Goal: Transaction & Acquisition: Purchase product/service

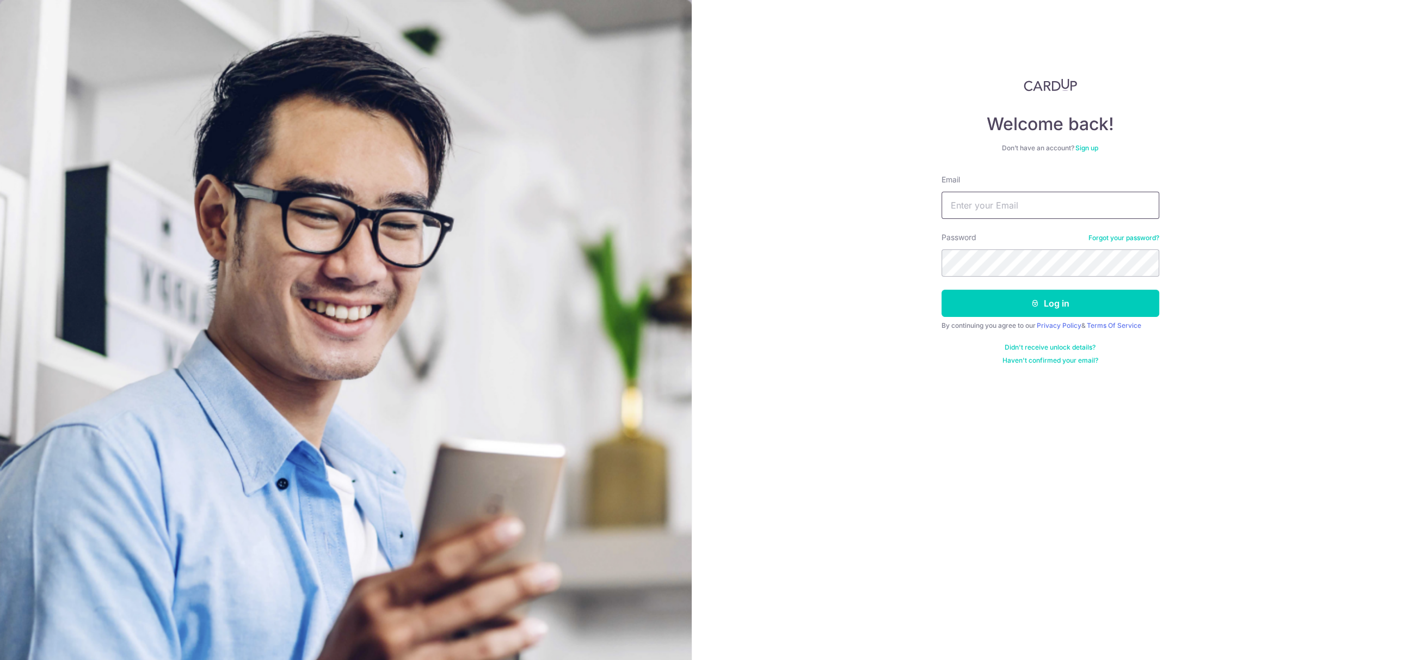
click at [1020, 217] on input "Email" at bounding box center [1050, 205] width 218 height 27
type input "dr.choy@toofdoctor.com.sg"
click at [941, 290] on button "Log in" at bounding box center [1050, 303] width 218 height 27
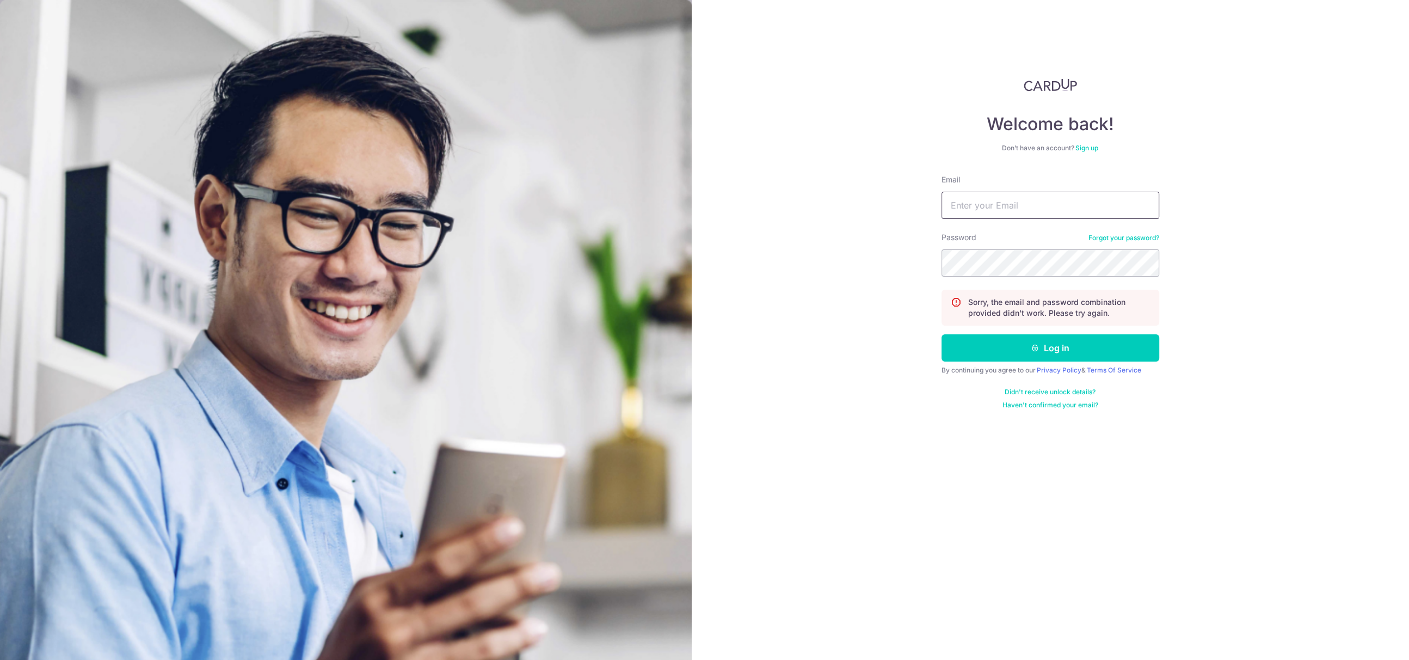
click at [1027, 197] on input "Email" at bounding box center [1050, 205] width 218 height 27
type input "[PERSON_NAME][EMAIL_ADDRESS][DOMAIN_NAME]"
click at [941, 334] on button "Log in" at bounding box center [1050, 347] width 218 height 27
click at [1018, 338] on button "Log in" at bounding box center [1050, 347] width 218 height 27
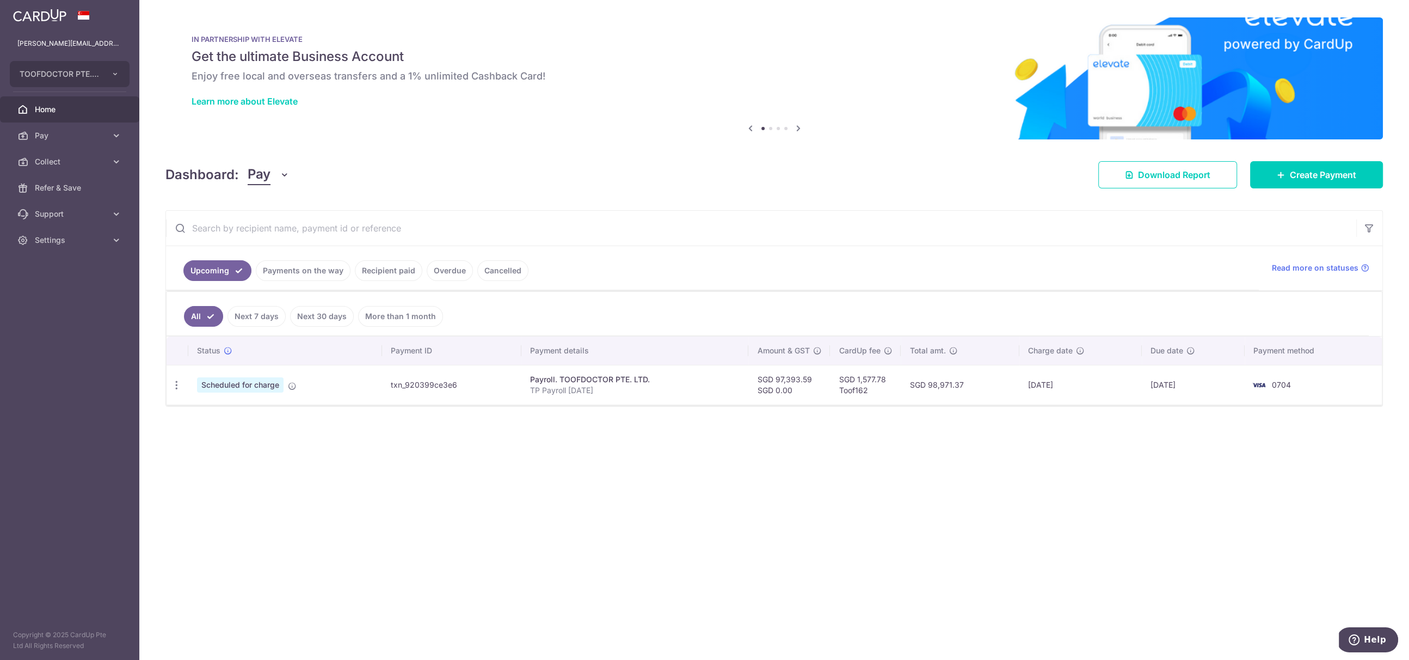
click at [324, 269] on link "Payments on the way" at bounding box center [303, 270] width 95 height 21
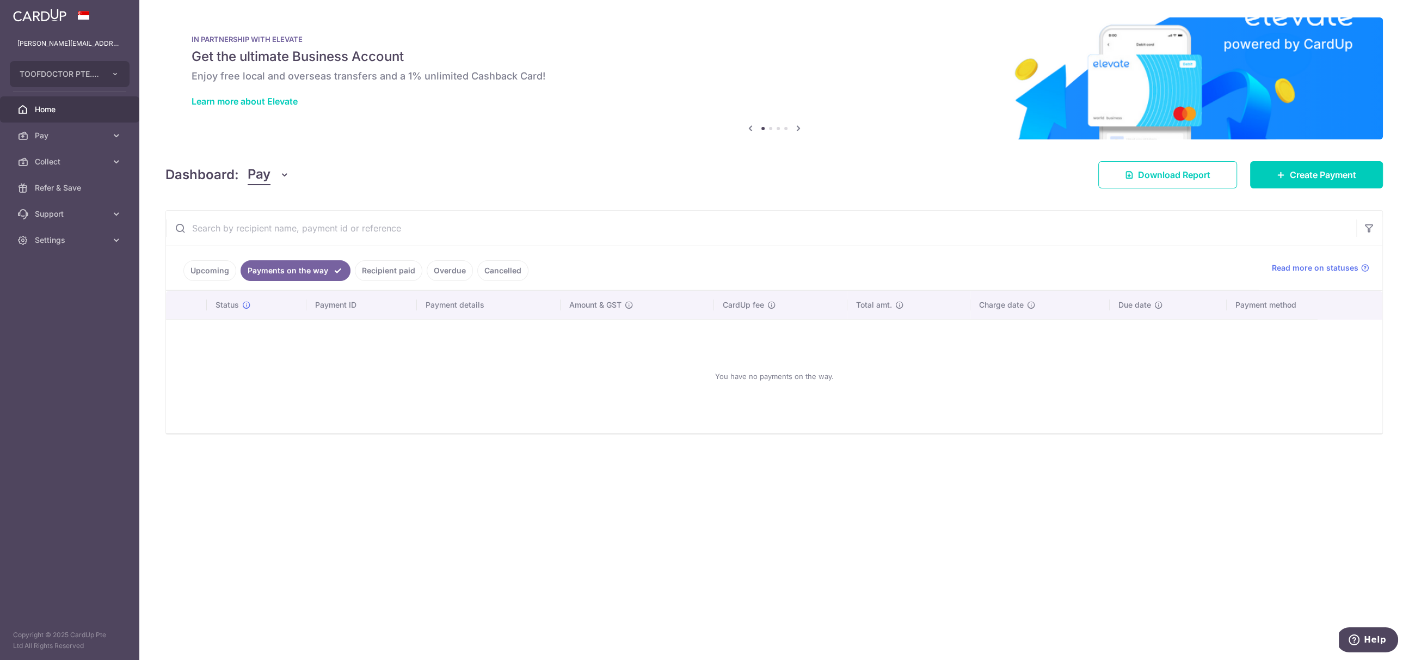
drag, startPoint x: 210, startPoint y: 269, endPoint x: 239, endPoint y: 267, distance: 29.5
click at [212, 268] on link "Upcoming" at bounding box center [209, 270] width 53 height 21
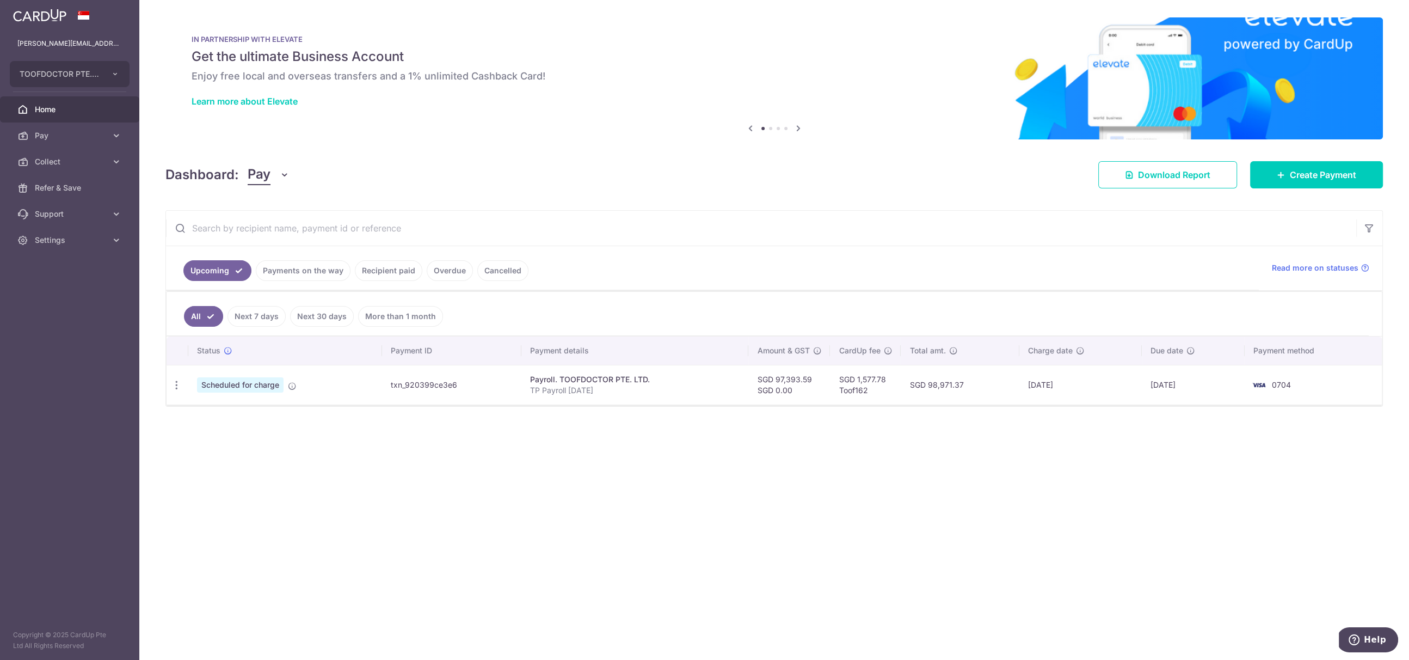
click at [422, 268] on li "Overdue" at bounding box center [447, 270] width 51 height 21
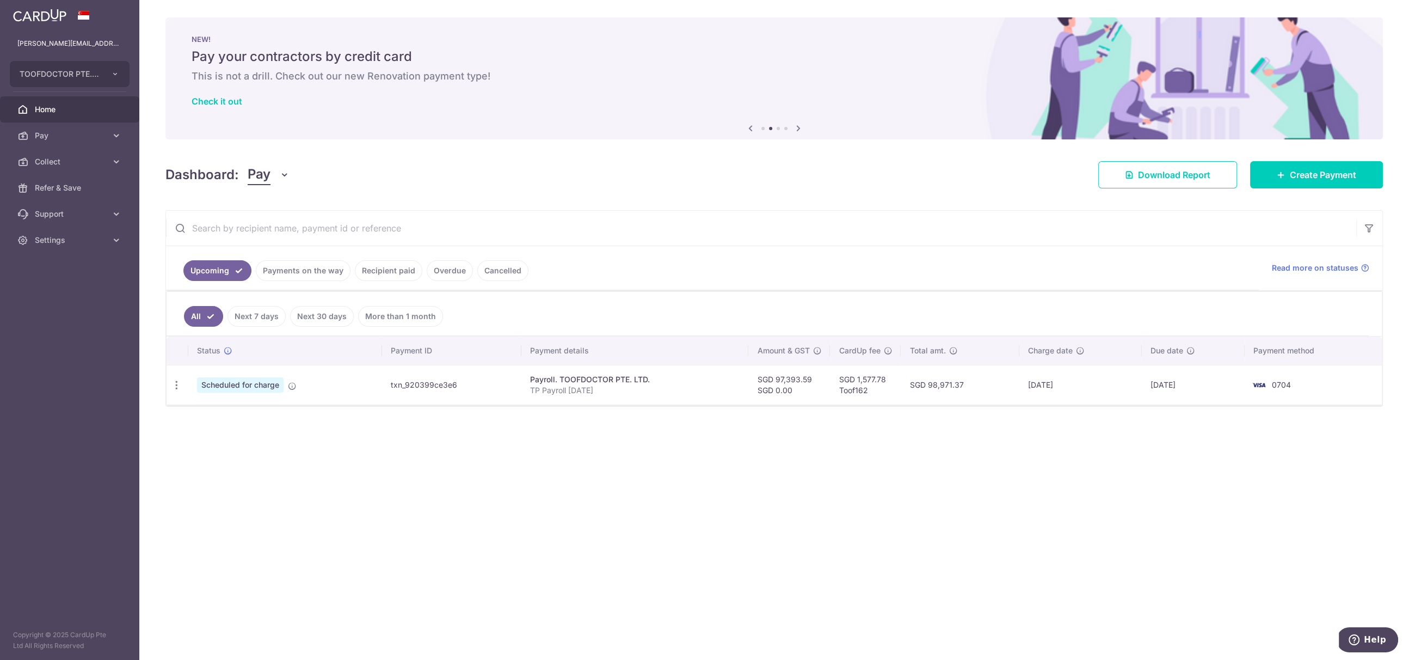
click at [452, 271] on link "Overdue" at bounding box center [450, 270] width 46 height 21
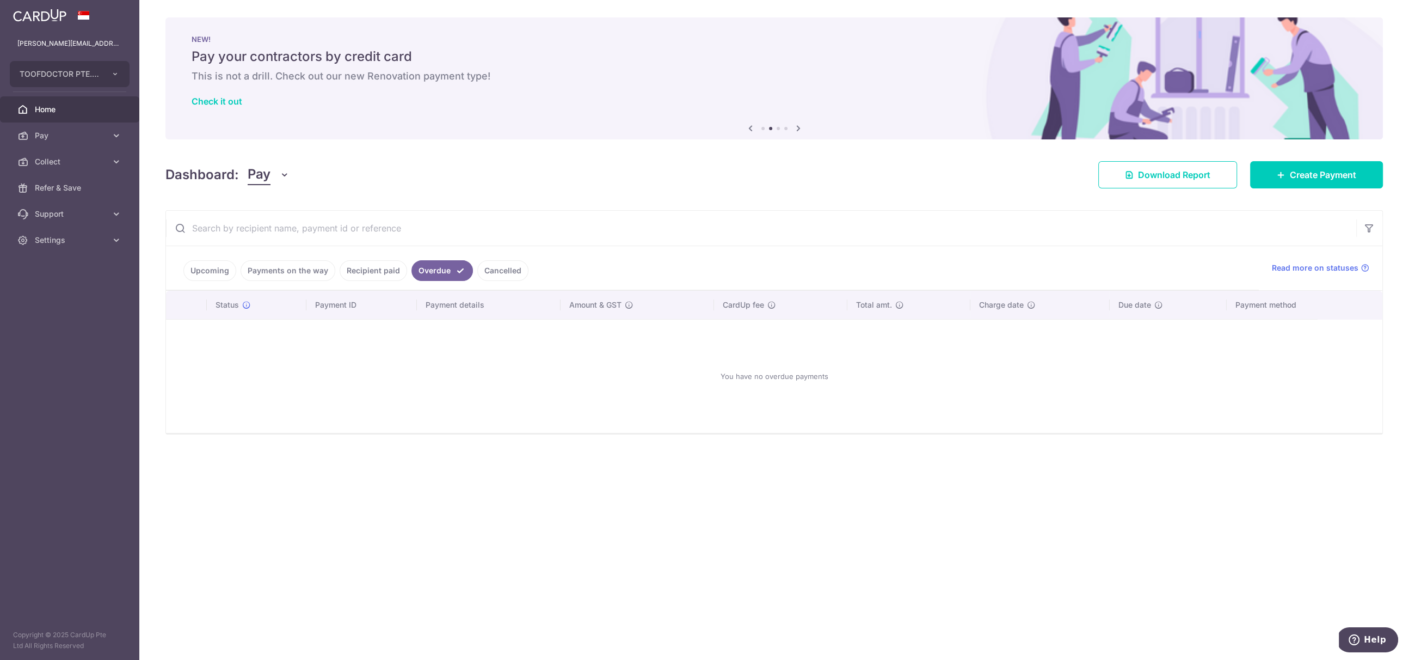
click at [380, 269] on link "Recipient paid" at bounding box center [373, 270] width 67 height 21
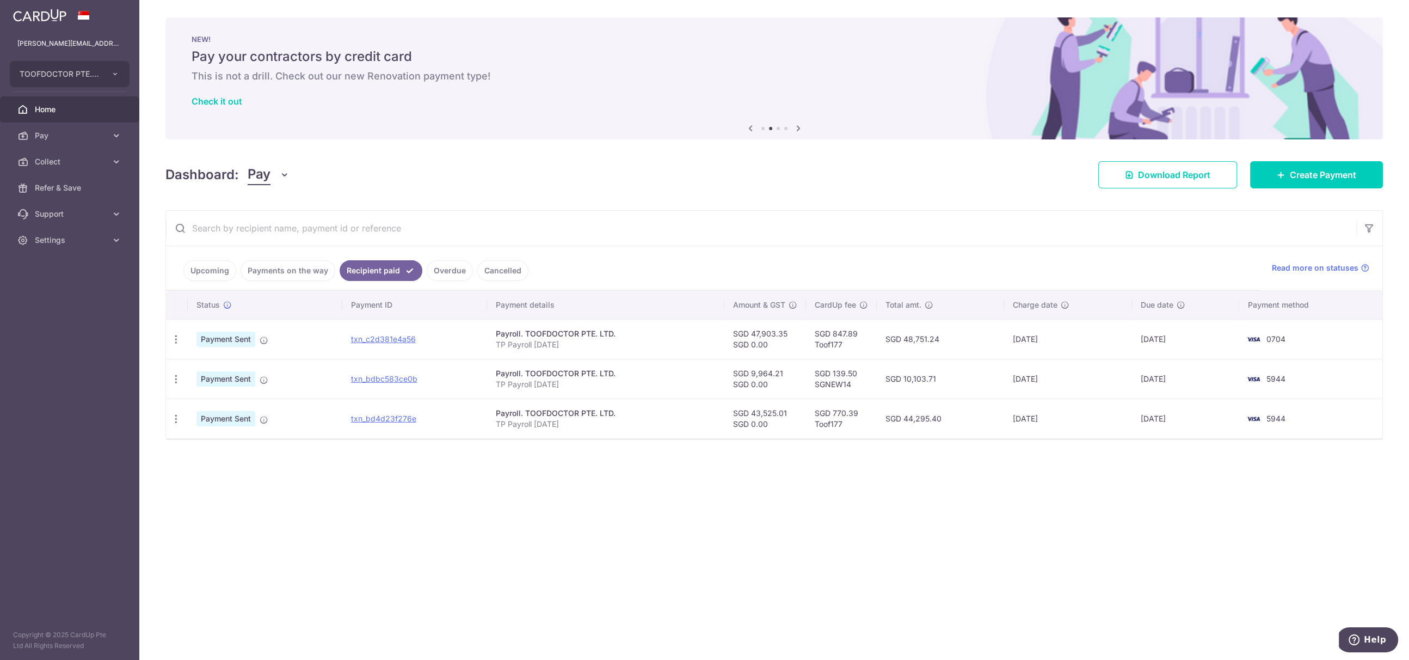
drag, startPoint x: 490, startPoint y: 268, endPoint x: 470, endPoint y: 270, distance: 20.7
click at [489, 269] on link "Cancelled" at bounding box center [502, 270] width 51 height 21
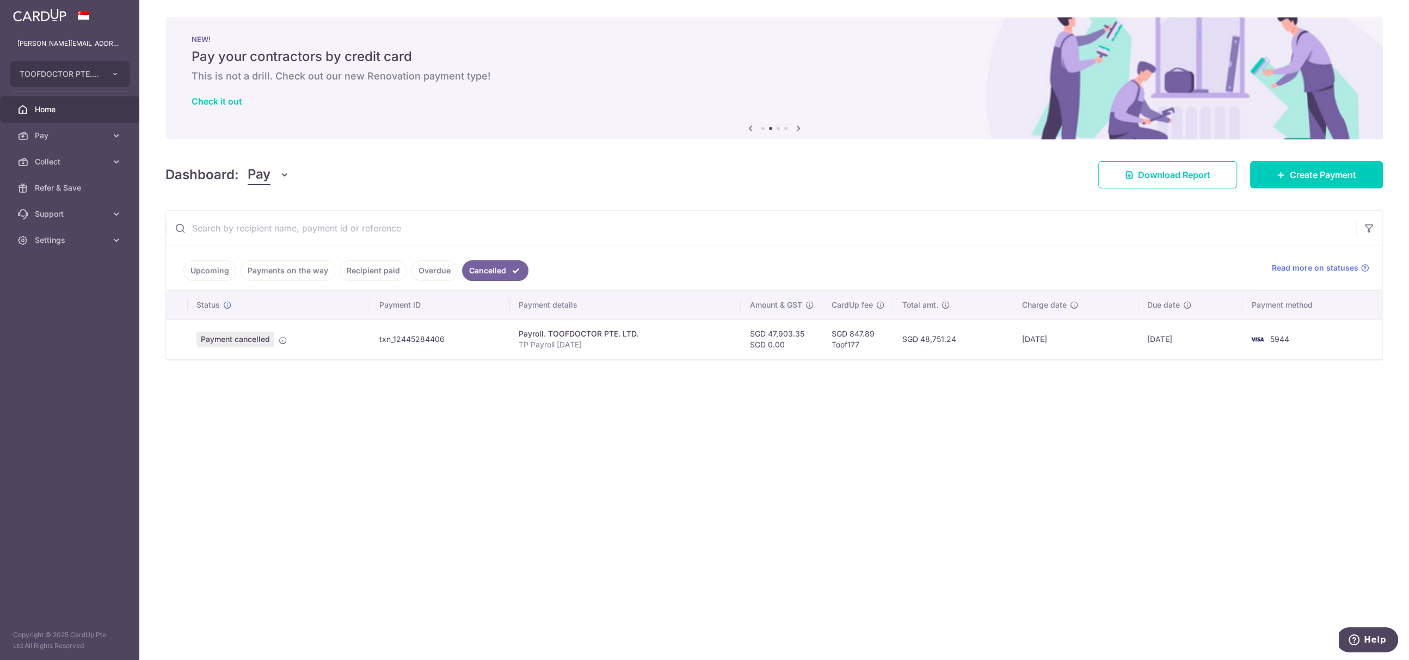
click at [364, 267] on link "Recipient paid" at bounding box center [373, 270] width 67 height 21
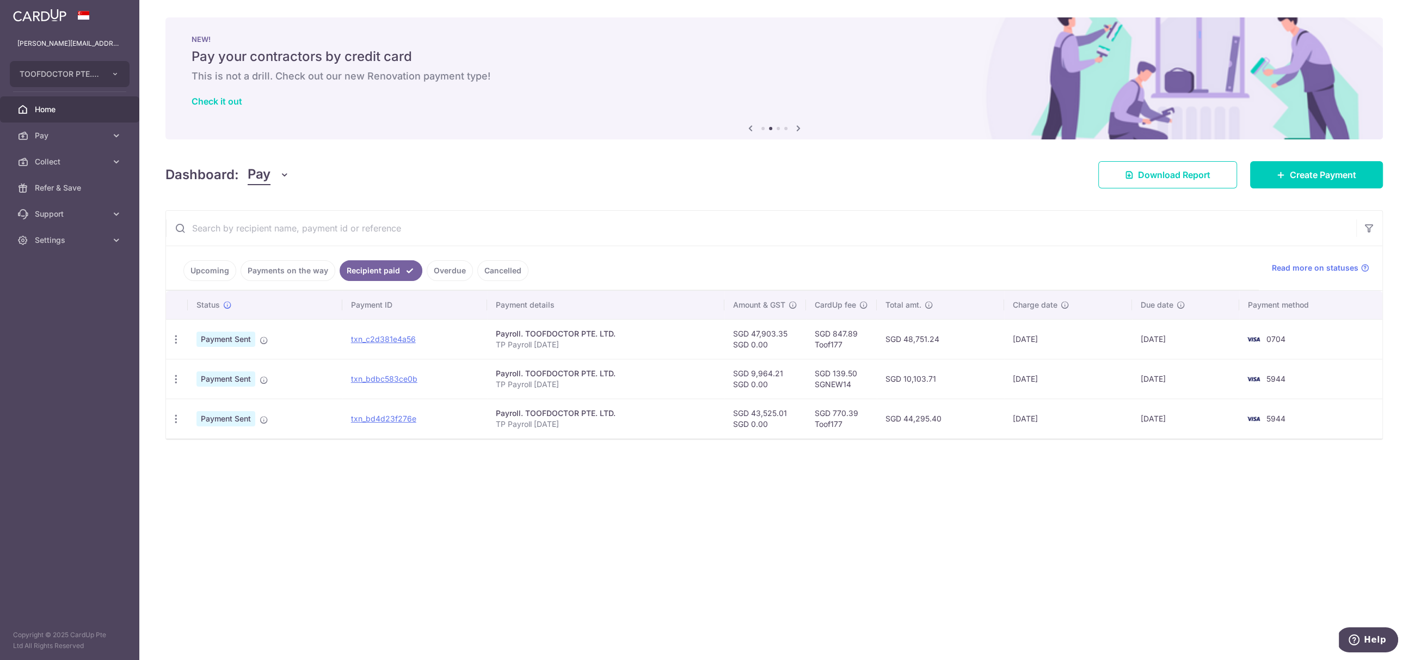
click at [206, 270] on link "Upcoming" at bounding box center [209, 270] width 53 height 21
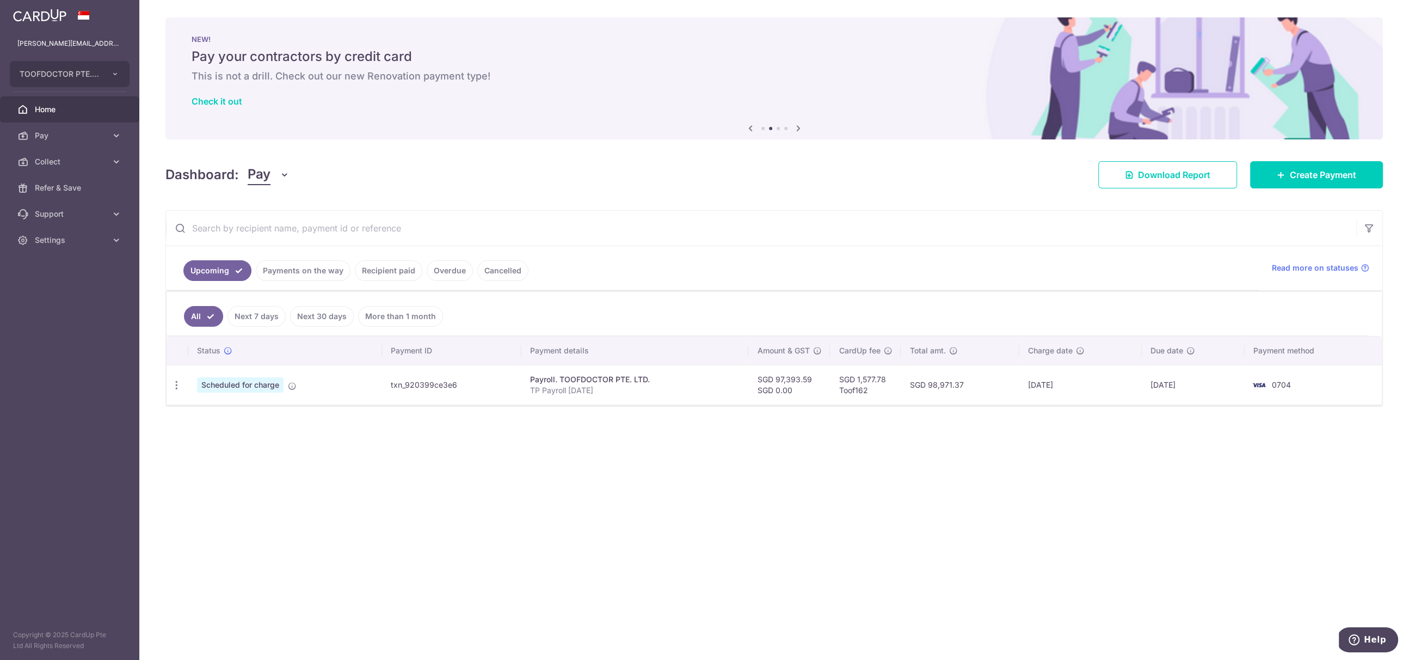
click at [788, 534] on div "× Pause Schedule Pause all future payments in this series Pause just this one p…" at bounding box center [774, 330] width 1270 height 660
click at [260, 377] on span "Scheduled for charge" at bounding box center [240, 384] width 87 height 15
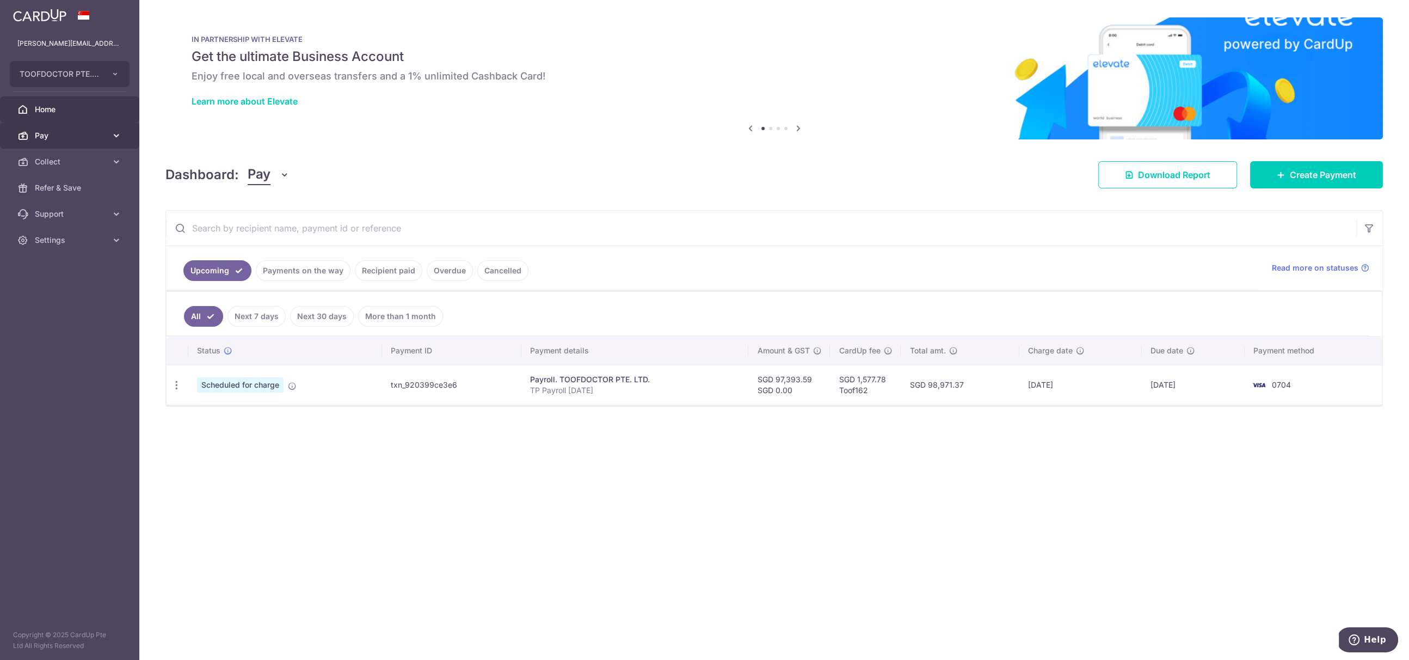
click at [50, 130] on span "Pay" at bounding box center [71, 135] width 72 height 11
click at [52, 164] on span "Payments" at bounding box center [71, 161] width 72 height 11
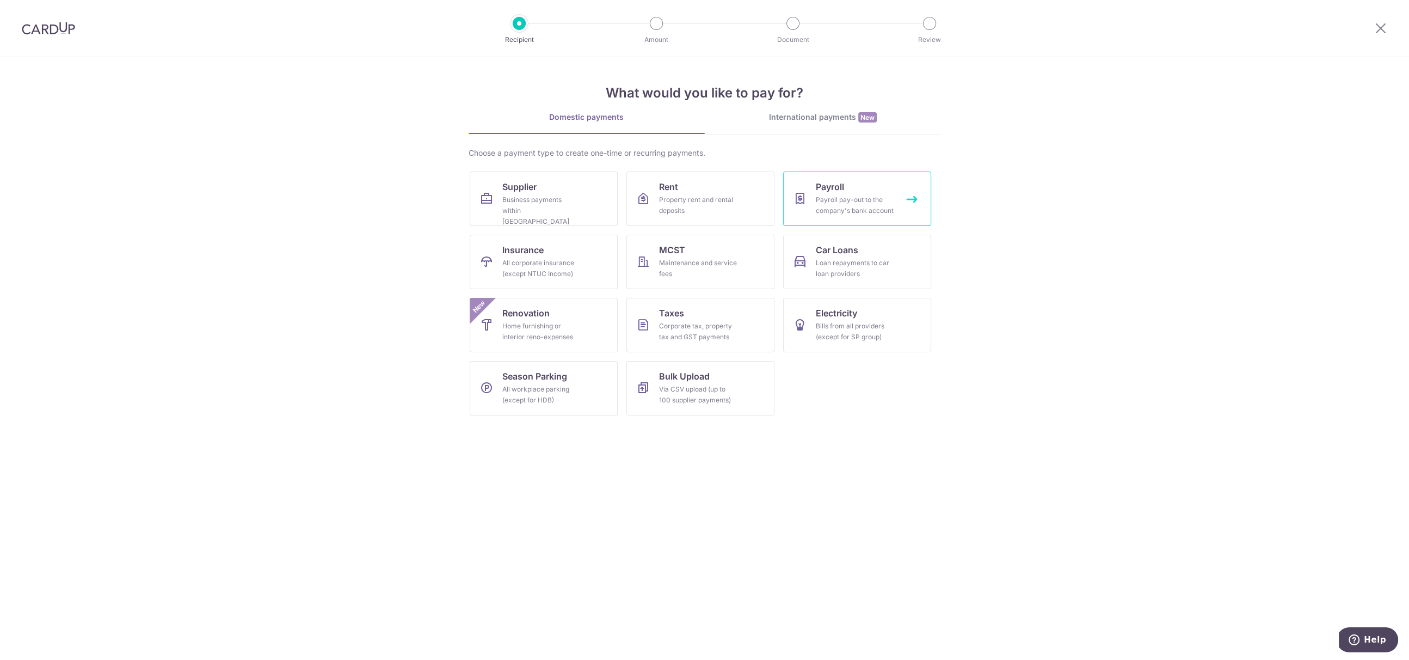
click at [875, 193] on link "Payroll Payroll pay-out to the company's bank account" at bounding box center [857, 198] width 148 height 54
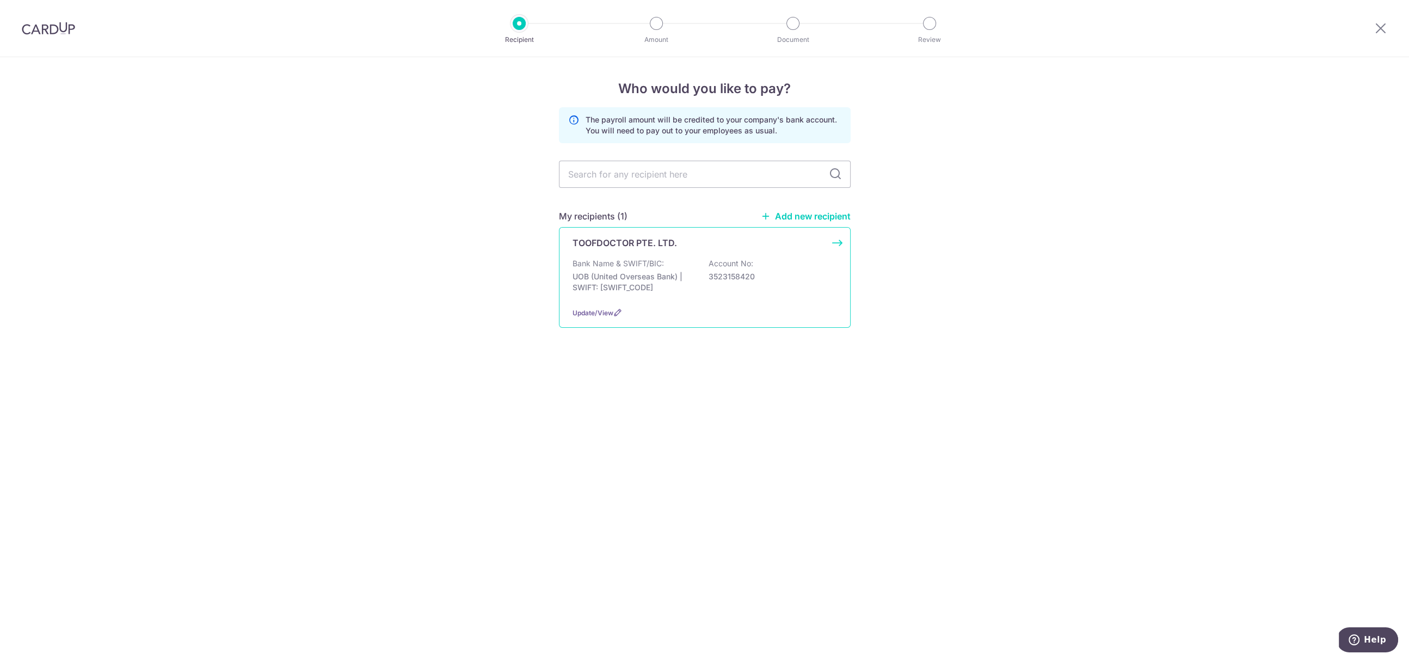
click at [665, 317] on div "Update/View" at bounding box center [705, 312] width 264 height 11
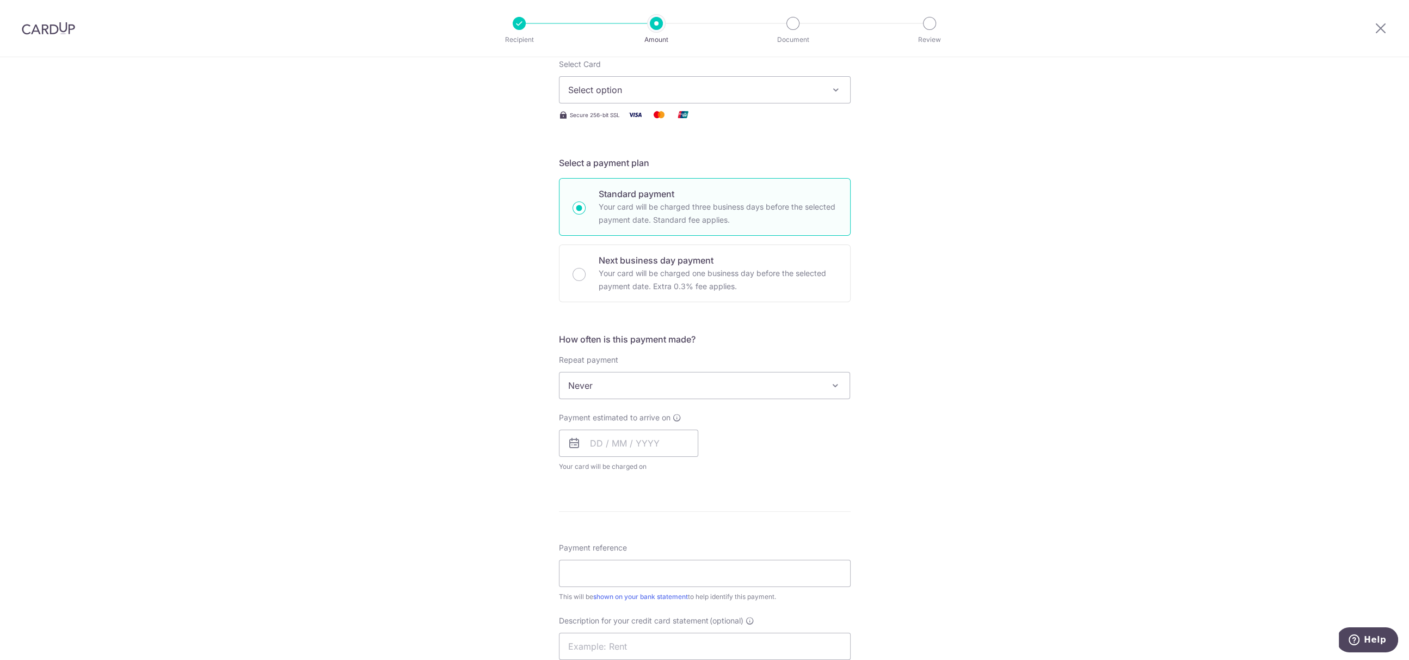
scroll to position [153, 0]
click at [641, 436] on input "text" at bounding box center [628, 435] width 139 height 27
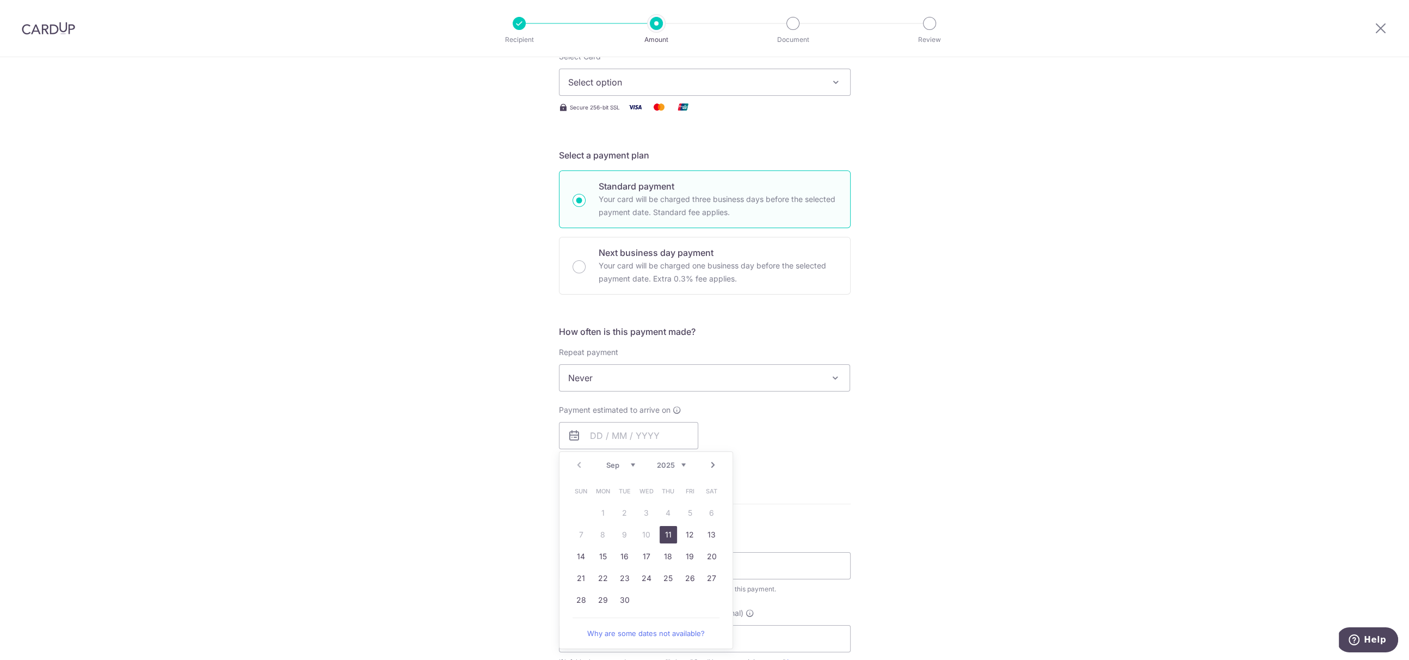
click at [667, 532] on link "11" at bounding box center [668, 534] width 17 height 17
type input "[DATE]"
